Goal: Task Accomplishment & Management: Use online tool/utility

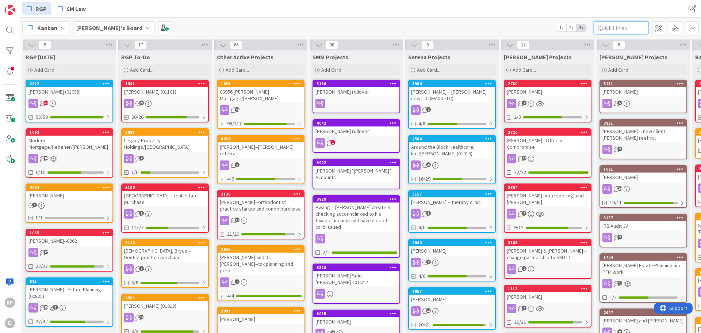
click at [618, 30] on input "text" at bounding box center [621, 27] width 55 height 13
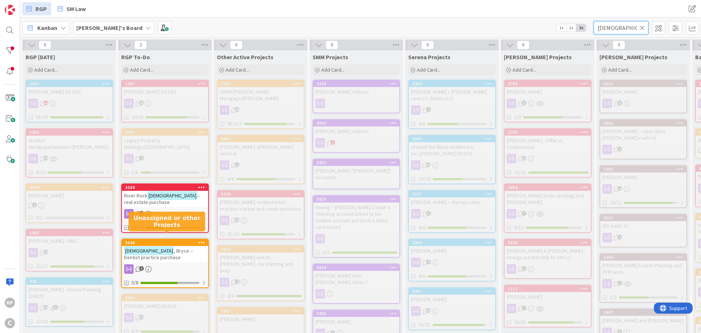
type input "[DEMOGRAPHIC_DATA]"
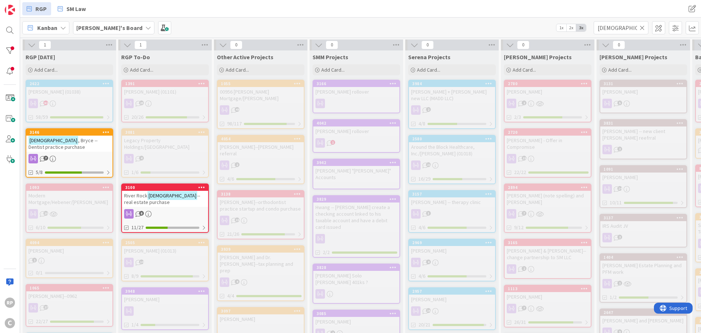
click at [644, 30] on icon at bounding box center [642, 27] width 5 height 7
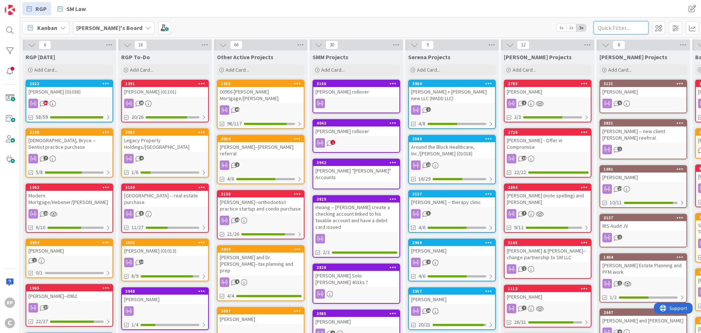
click at [613, 26] on input "text" at bounding box center [621, 27] width 55 height 13
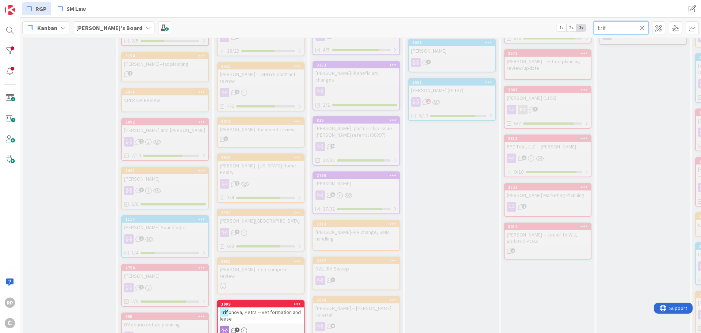
scroll to position [402, 0]
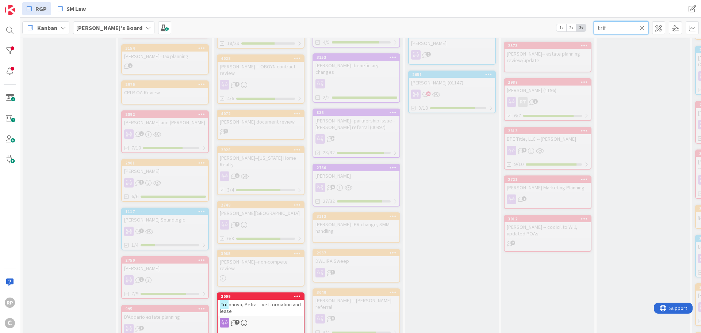
type input "trif"
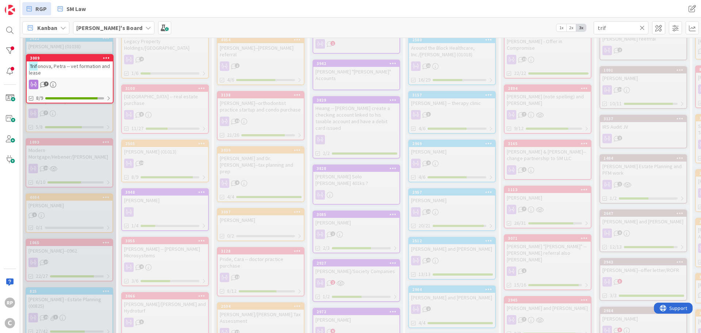
scroll to position [0, 0]
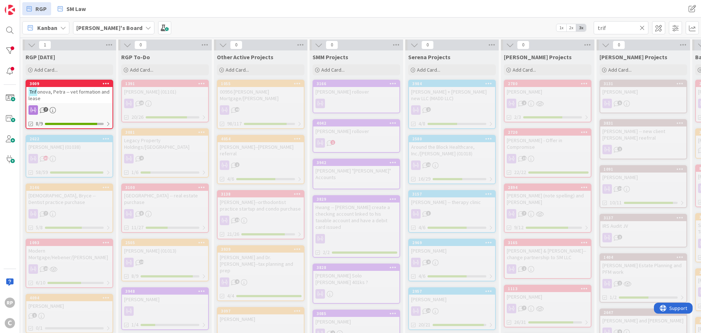
click at [642, 27] on icon at bounding box center [642, 27] width 5 height 7
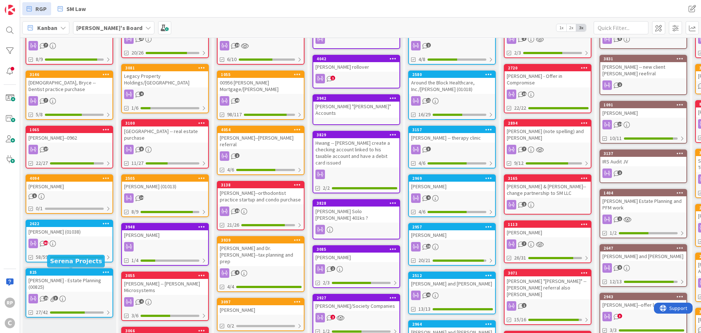
scroll to position [68, 0]
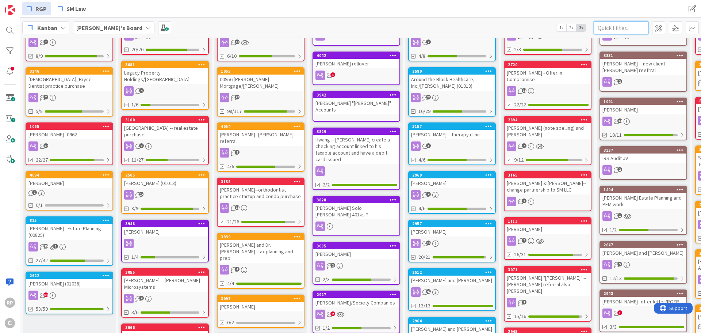
click at [619, 26] on input "text" at bounding box center [621, 27] width 55 height 13
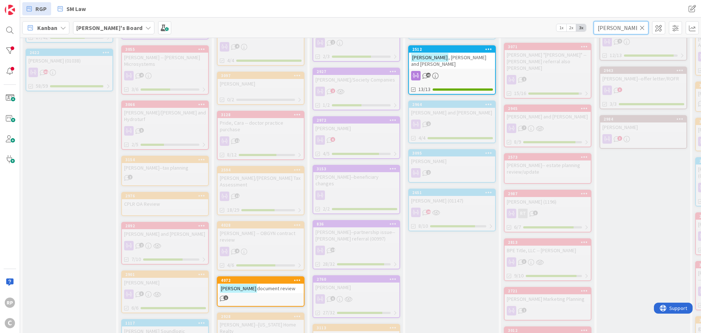
scroll to position [219, 0]
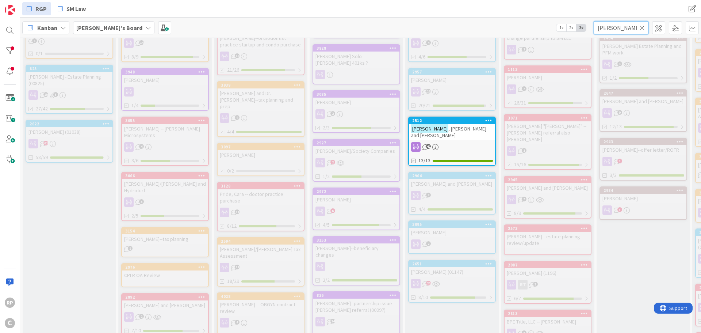
type input "[PERSON_NAME]"
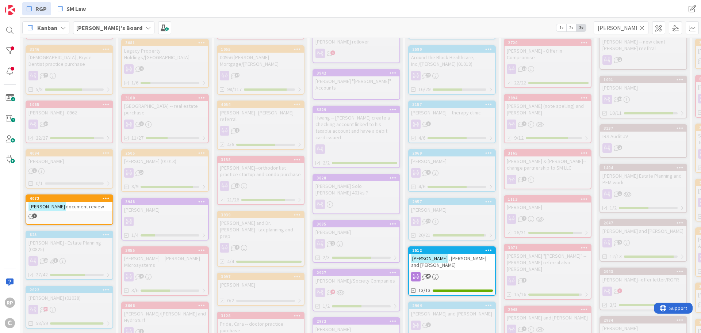
scroll to position [0, 0]
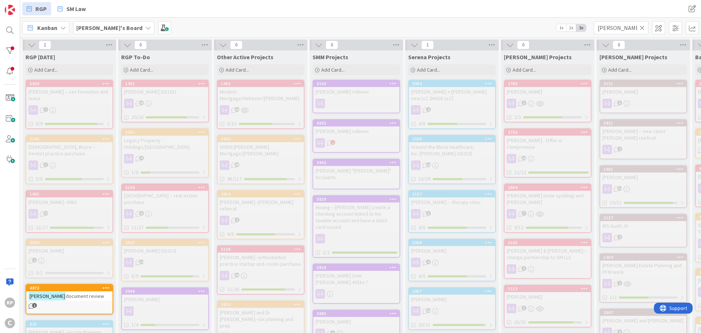
click at [643, 26] on icon at bounding box center [642, 27] width 5 height 7
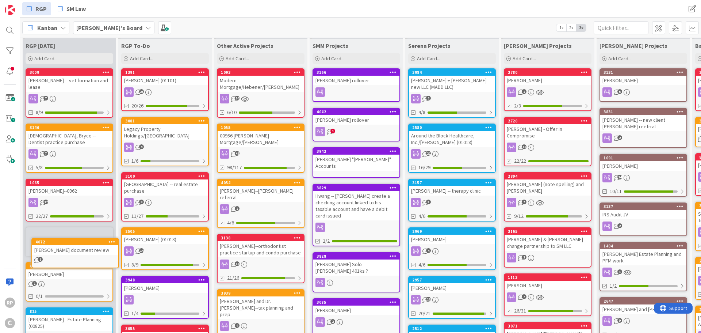
scroll to position [12, 0]
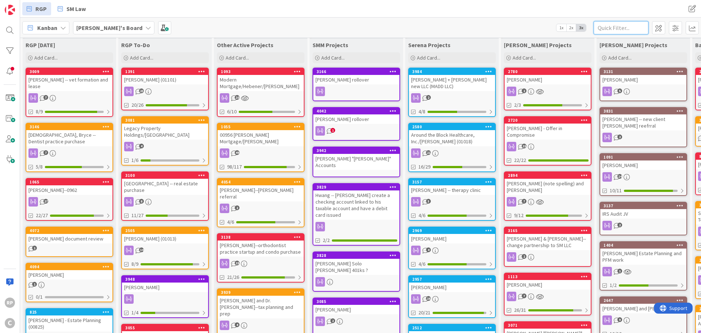
drag, startPoint x: 610, startPoint y: 22, endPoint x: 608, endPoint y: 33, distance: 11.2
click at [610, 27] on input "text" at bounding box center [621, 27] width 55 height 13
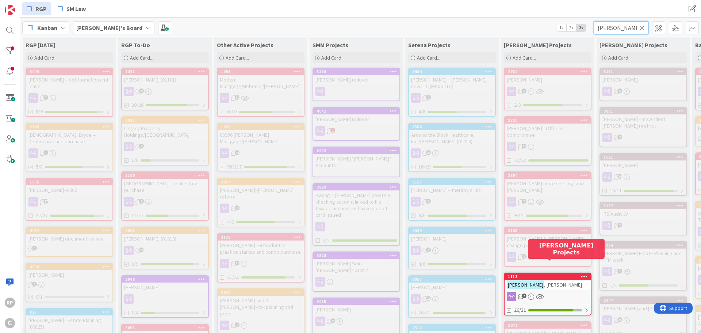
type input "[PERSON_NAME]"
click at [528, 274] on div "1113" at bounding box center [549, 276] width 83 height 5
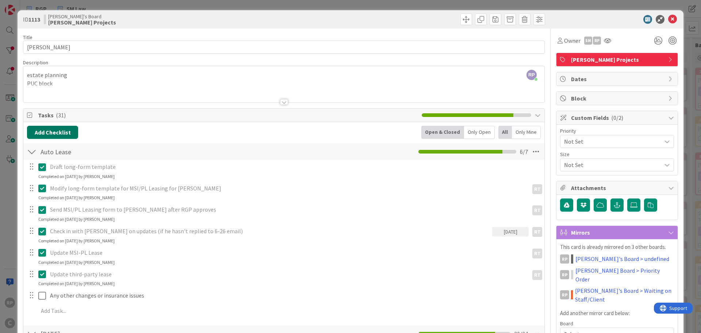
click at [51, 135] on button "Add Checklist" at bounding box center [52, 132] width 51 height 13
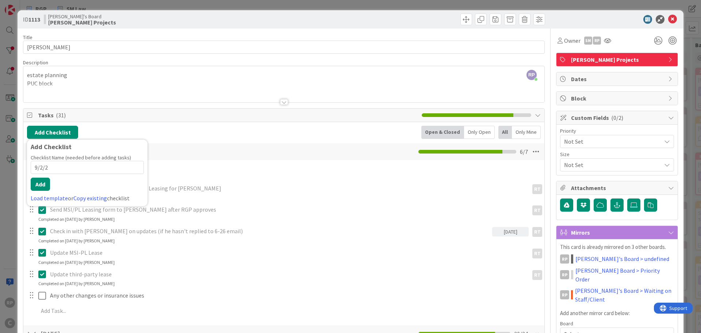
type input "[DATE]"
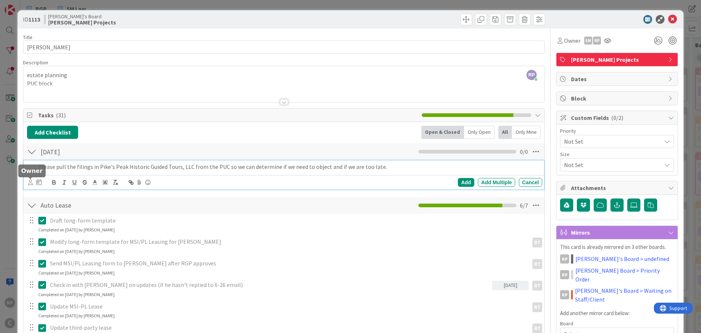
click at [30, 182] on icon at bounding box center [30, 181] width 5 height 5
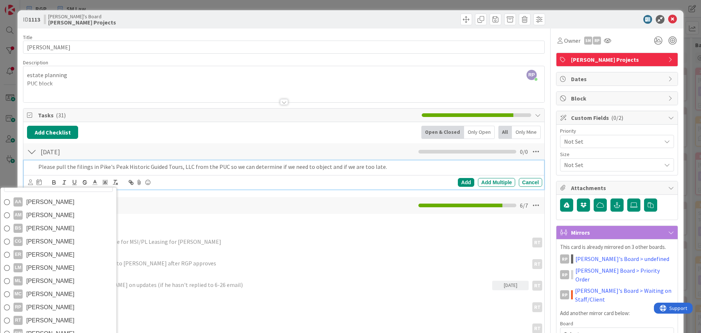
scroll to position [110, 0]
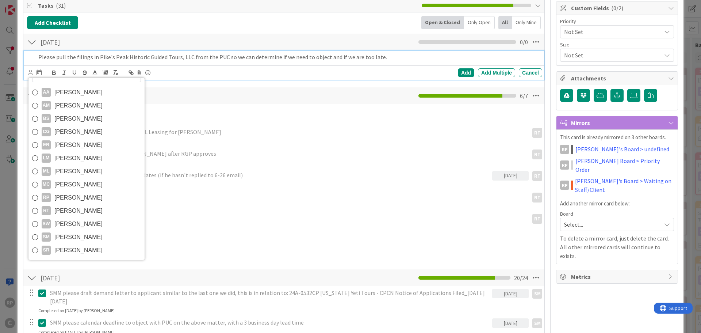
click at [73, 232] on span "[PERSON_NAME]" at bounding box center [78, 237] width 48 height 11
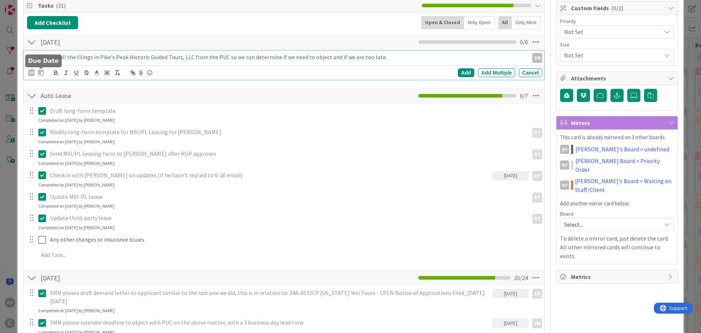
click at [39, 74] on icon at bounding box center [40, 72] width 5 height 6
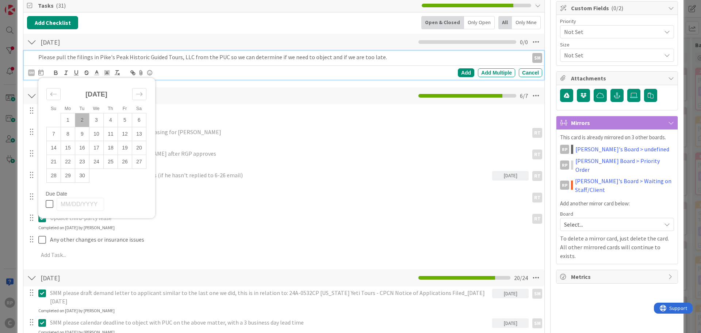
click at [80, 120] on td "2" at bounding box center [82, 120] width 14 height 14
click at [458, 73] on div "Add" at bounding box center [466, 72] width 16 height 9
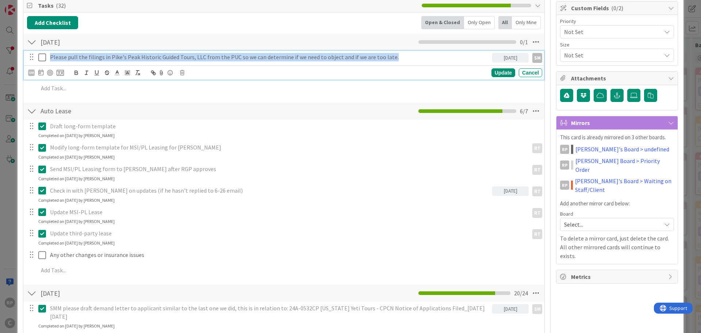
drag, startPoint x: 392, startPoint y: 56, endPoint x: 43, endPoint y: 56, distance: 348.8
click at [43, 56] on div "Please pull the filings in Pike's Peak Historic Guided Tours, LLC from the PUC …" at bounding box center [285, 57] width 516 height 13
copy p "Please pull the filings in Pike's Peak Historic Guided Tours, LLC from the PUC …"
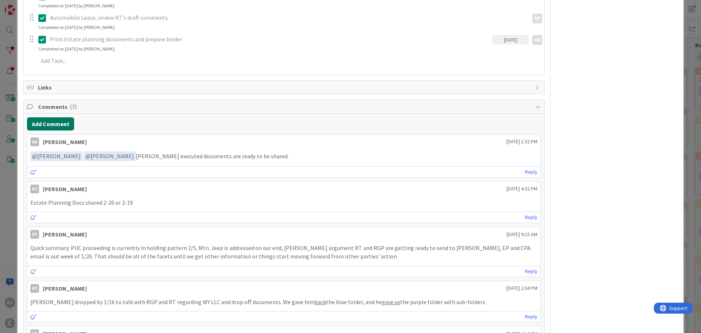
click at [57, 117] on button "Add Comment" at bounding box center [50, 123] width 47 height 13
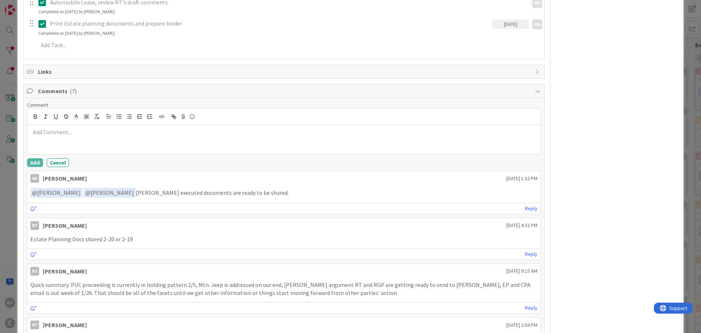
scroll to position [897, 0]
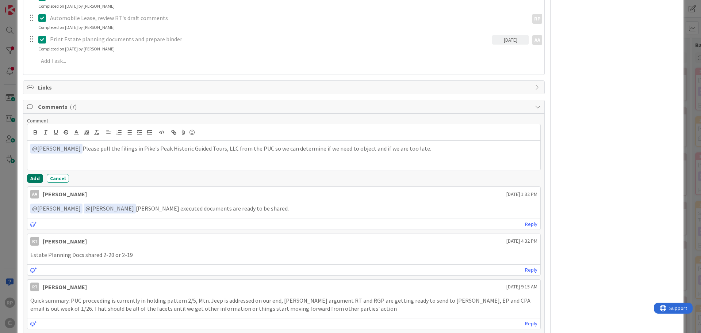
click at [35, 174] on button "Add" at bounding box center [35, 178] width 16 height 9
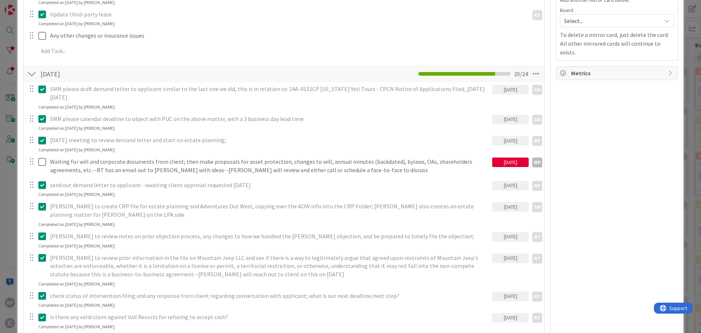
scroll to position [57, 0]
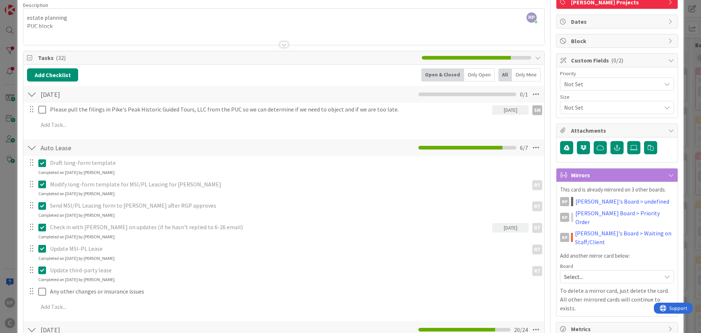
click at [608, 203] on link "[PERSON_NAME]'s Board > undefined" at bounding box center [623, 201] width 94 height 9
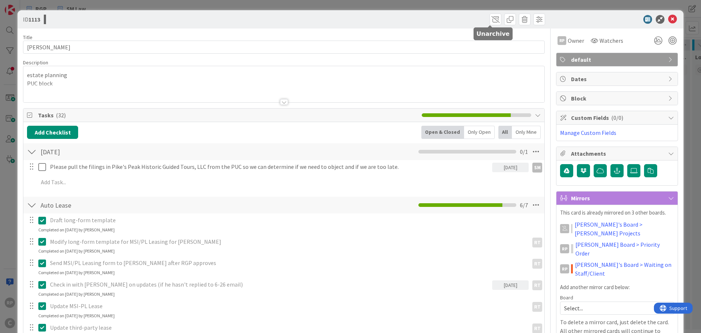
click at [490, 20] on span at bounding box center [496, 20] width 12 height 12
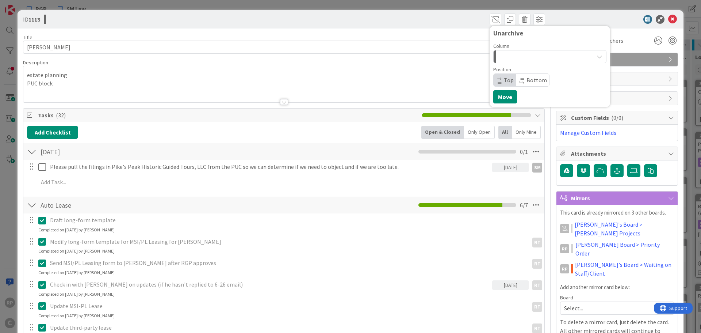
click at [509, 53] on button "button" at bounding box center [549, 56] width 113 height 13
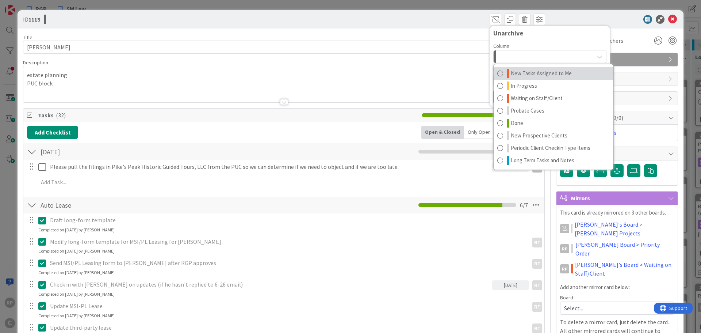
drag, startPoint x: 518, startPoint y: 71, endPoint x: 518, endPoint y: 91, distance: 19.7
click at [518, 72] on span "New Tasks Assigned to Me" at bounding box center [541, 73] width 61 height 9
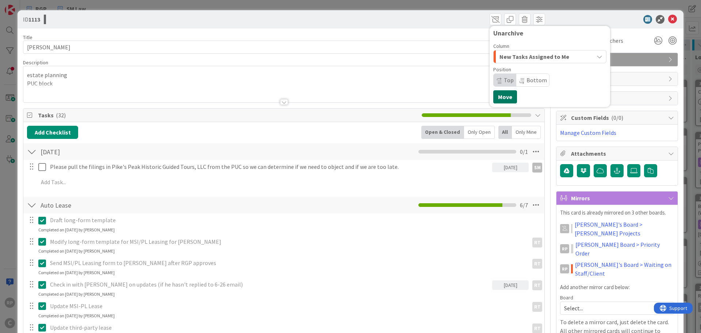
click at [507, 98] on button "Move" at bounding box center [505, 96] width 24 height 13
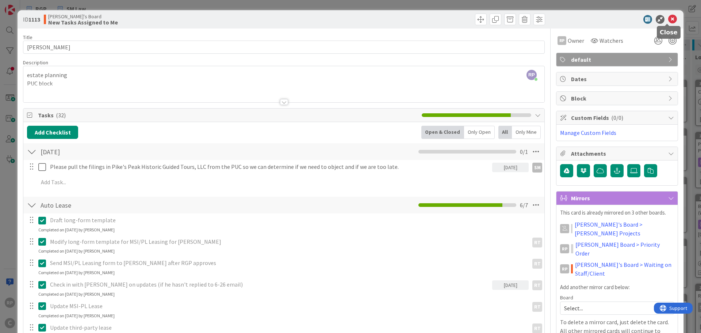
click at [668, 18] on icon at bounding box center [672, 19] width 9 height 9
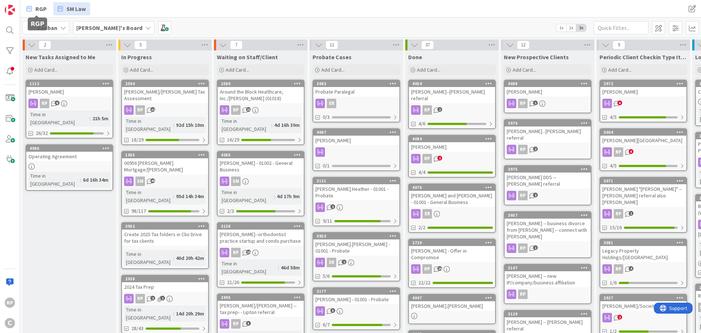
click at [30, 9] on icon at bounding box center [29, 8] width 5 height 9
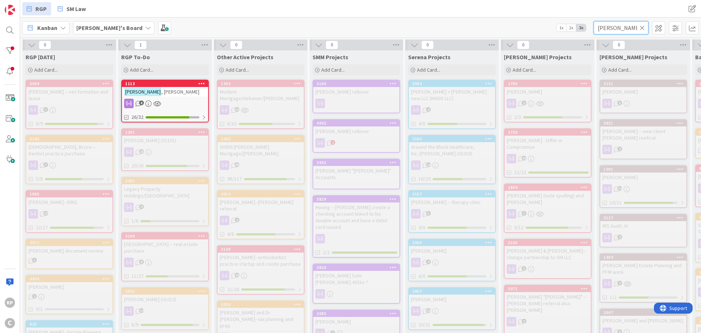
drag, startPoint x: 617, startPoint y: 28, endPoint x: 590, endPoint y: 28, distance: 26.7
click at [590, 28] on div "[PERSON_NAME]'s Board 1x 2x 3x [PERSON_NAME]" at bounding box center [360, 28] width 681 height 20
type input "pace"
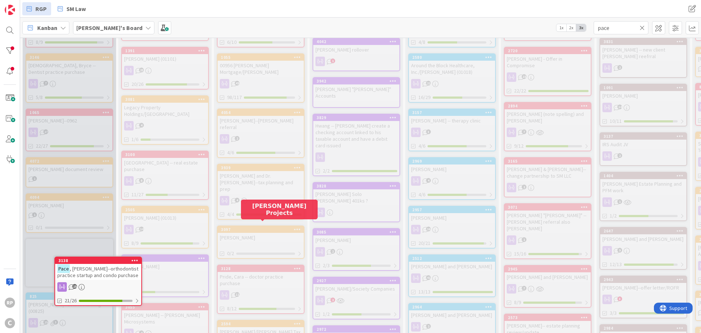
scroll to position [112, 0]
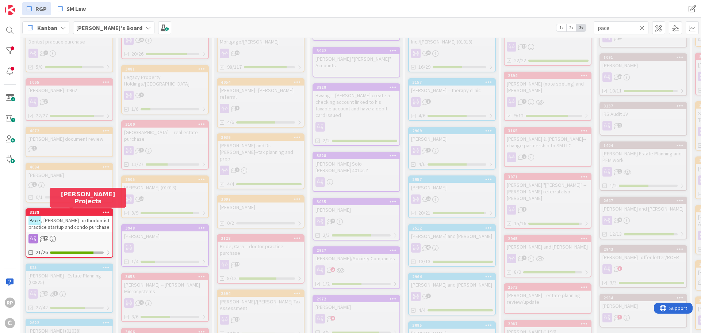
click at [82, 211] on div "3138" at bounding box center [71, 212] width 83 height 5
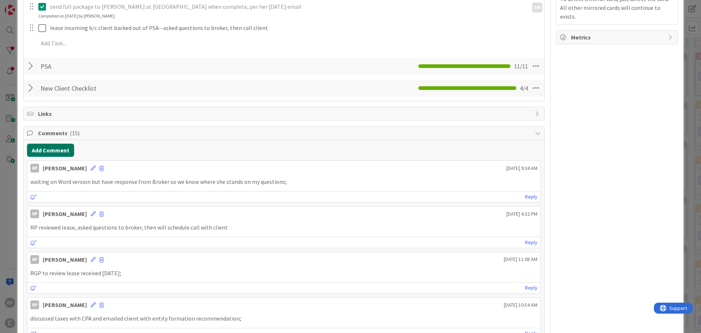
click at [45, 157] on button "Add Comment" at bounding box center [50, 150] width 47 height 13
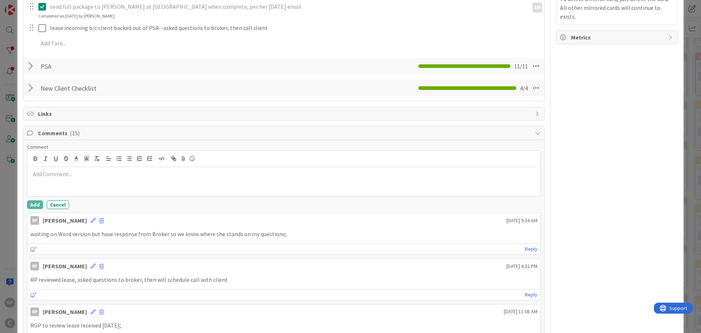
click at [58, 178] on p at bounding box center [283, 174] width 507 height 8
click at [36, 207] on button "Add" at bounding box center [35, 204] width 16 height 9
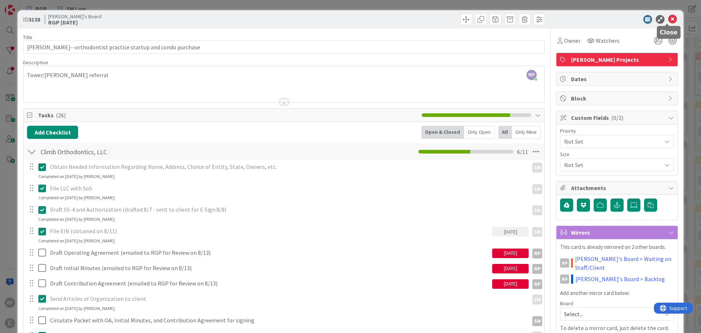
click at [670, 18] on icon at bounding box center [672, 19] width 9 height 9
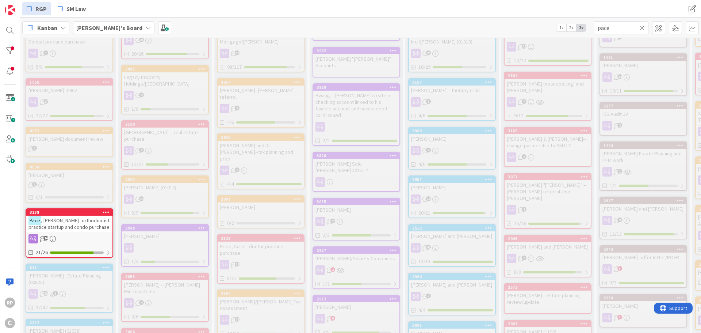
click at [643, 27] on icon at bounding box center [642, 27] width 5 height 7
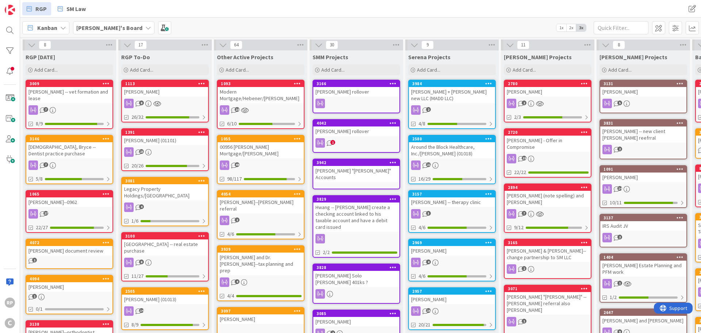
click at [626, 126] on div "[PERSON_NAME] -- new client [PERSON_NAME] reefrral" at bounding box center [643, 134] width 86 height 16
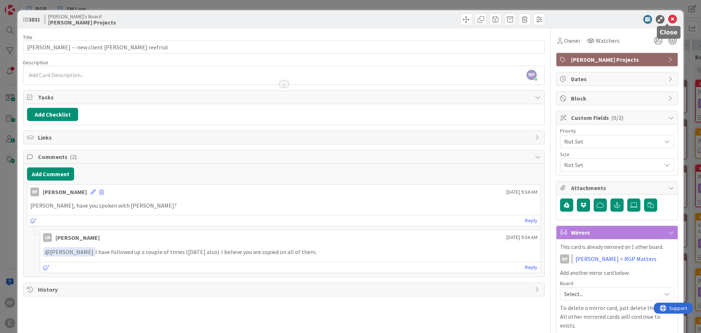
click at [670, 19] on icon at bounding box center [672, 19] width 9 height 9
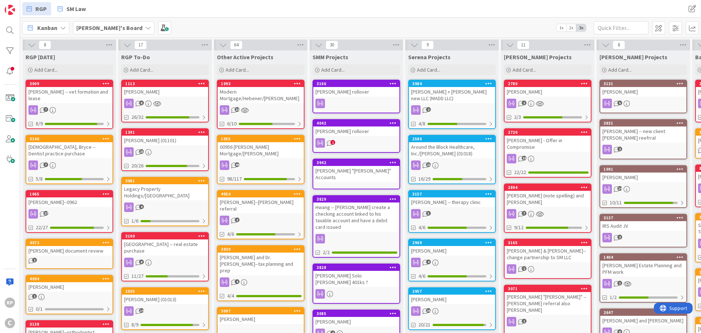
click at [72, 87] on div "[PERSON_NAME] -- vet formation and lease" at bounding box center [69, 95] width 86 height 16
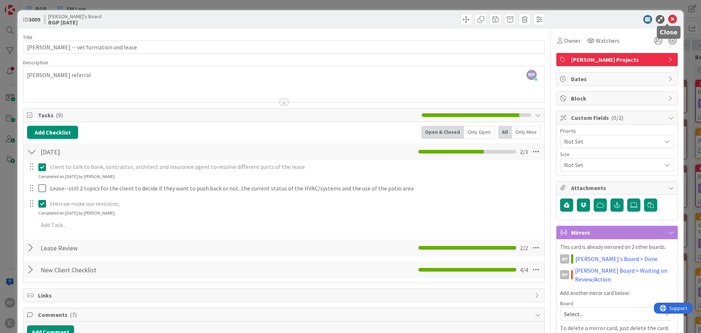
click at [669, 19] on icon at bounding box center [672, 19] width 9 height 9
